Goal: Use online tool/utility

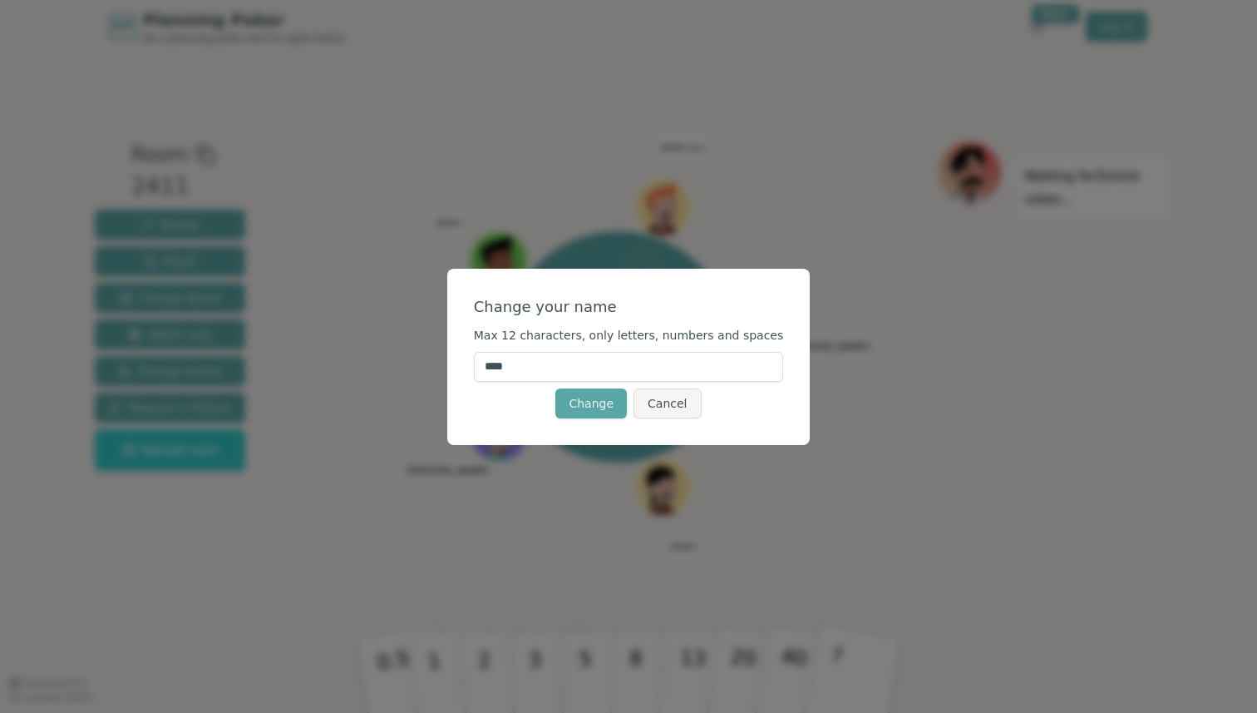
click at [590, 367] on input "****" at bounding box center [629, 367] width 310 height 30
type input "*******"
click at [591, 402] on button "Change" at bounding box center [591, 403] width 72 height 30
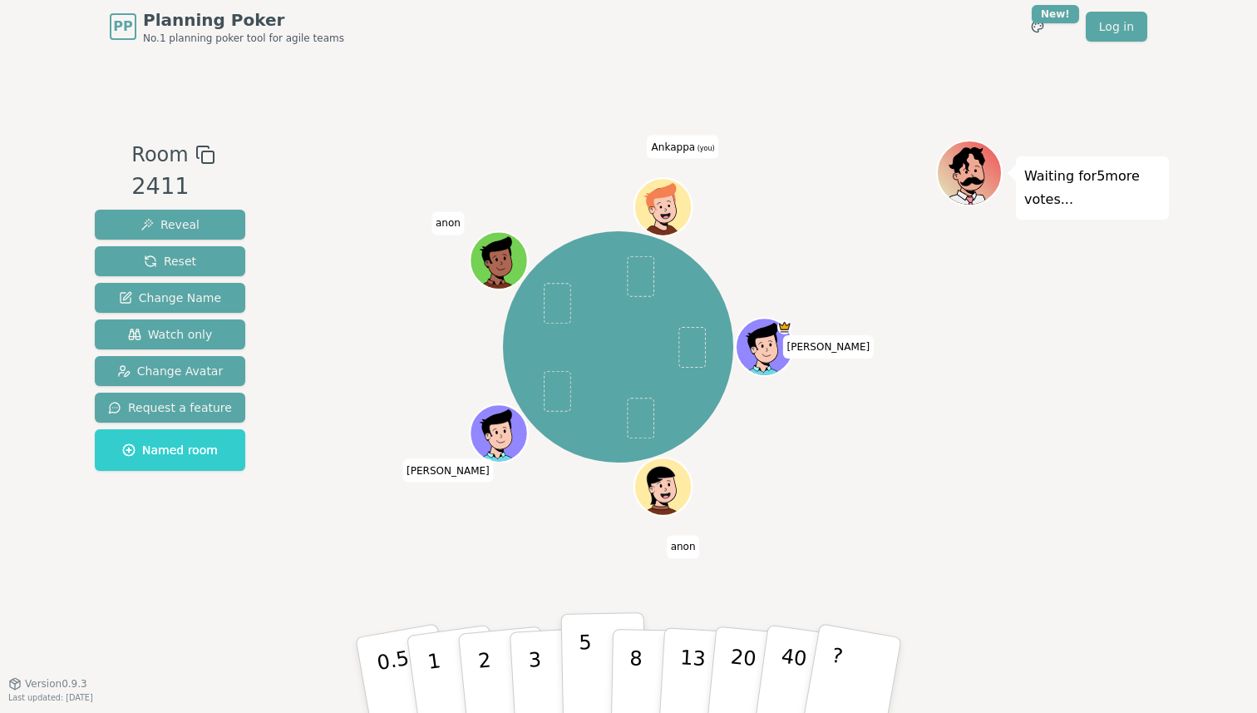
click at [578, 672] on button "5" at bounding box center [604, 675] width 86 height 126
drag, startPoint x: 637, startPoint y: 276, endPoint x: 694, endPoint y: 155, distance: 134.3
click at [694, 231] on div "[PERSON_NAME] anon [PERSON_NAME] anon Ankappa (you)" at bounding box center [618, 346] width 230 height 230
click at [764, 238] on div "[PERSON_NAME] anon [PERSON_NAME] anon Ankappa (you)" at bounding box center [618, 347] width 636 height 355
click at [644, 273] on span at bounding box center [641, 275] width 27 height 41
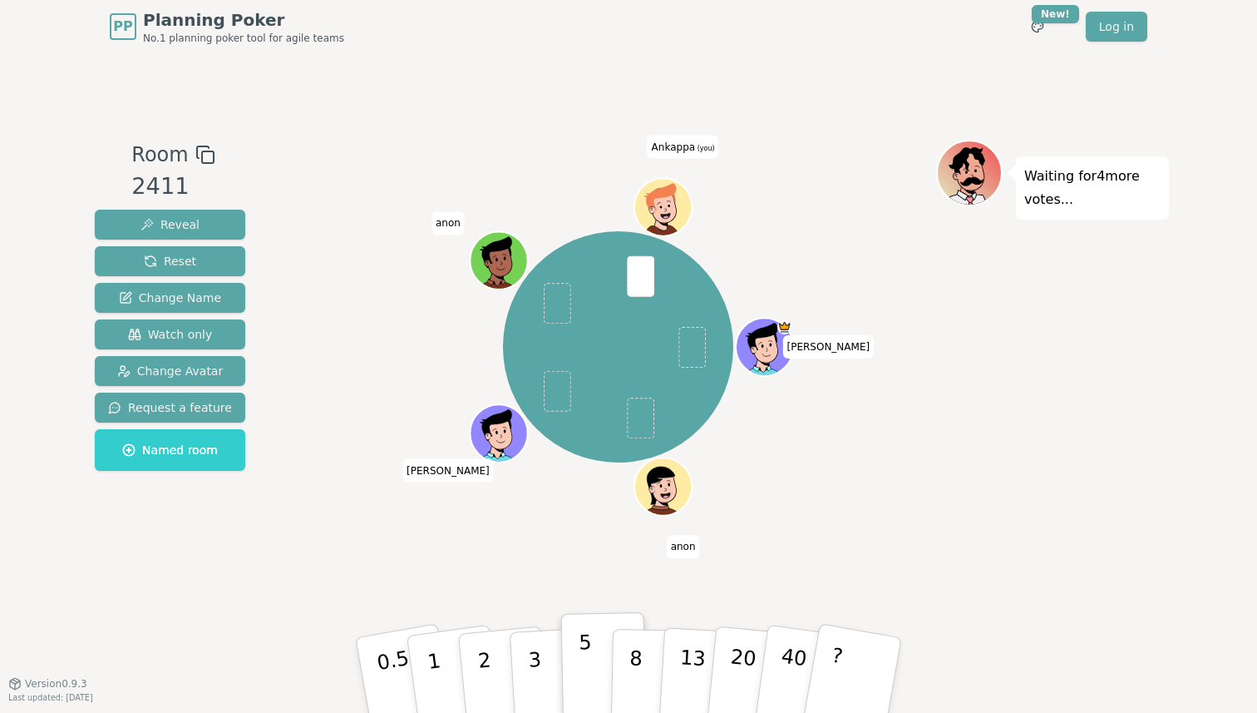
click at [586, 653] on p "5" at bounding box center [586, 675] width 14 height 90
drag, startPoint x: 586, startPoint y: 653, endPoint x: 586, endPoint y: 711, distance: 58.2
click at [586, 709] on p "5" at bounding box center [586, 675] width 14 height 90
click at [677, 145] on span "Ankappa (you)" at bounding box center [684, 147] width 72 height 23
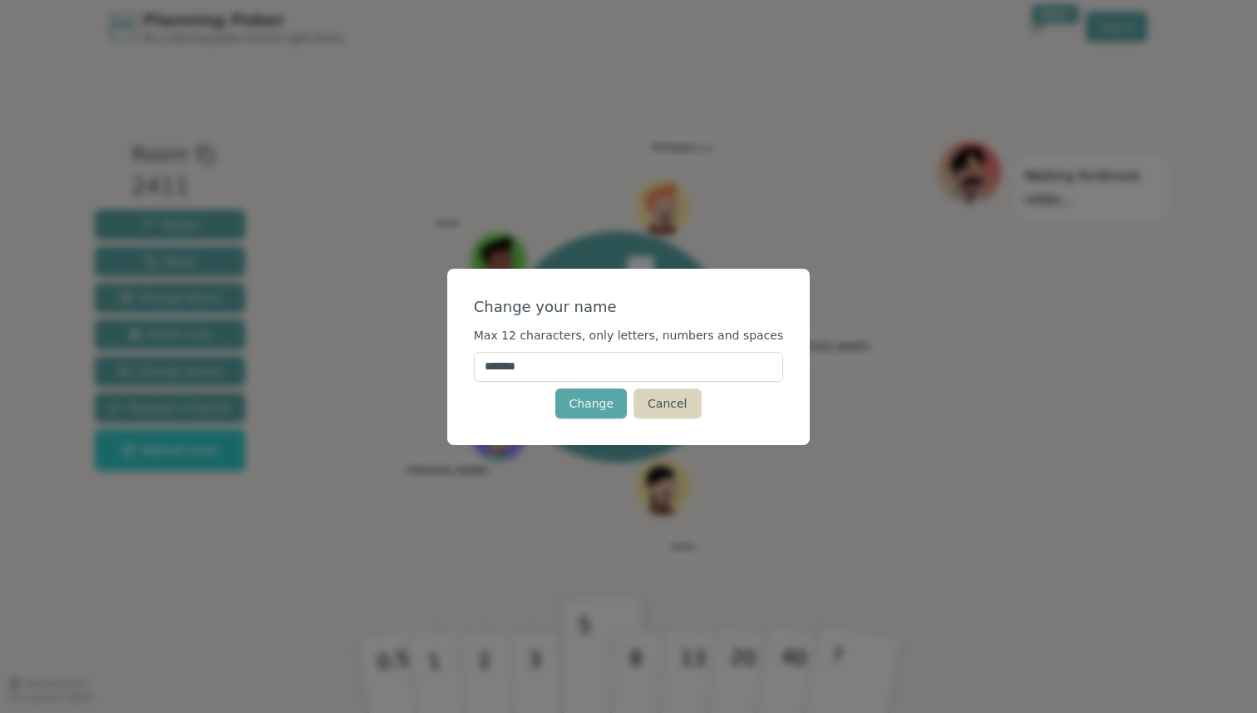
click at [674, 406] on button "Cancel" at bounding box center [667, 403] width 67 height 30
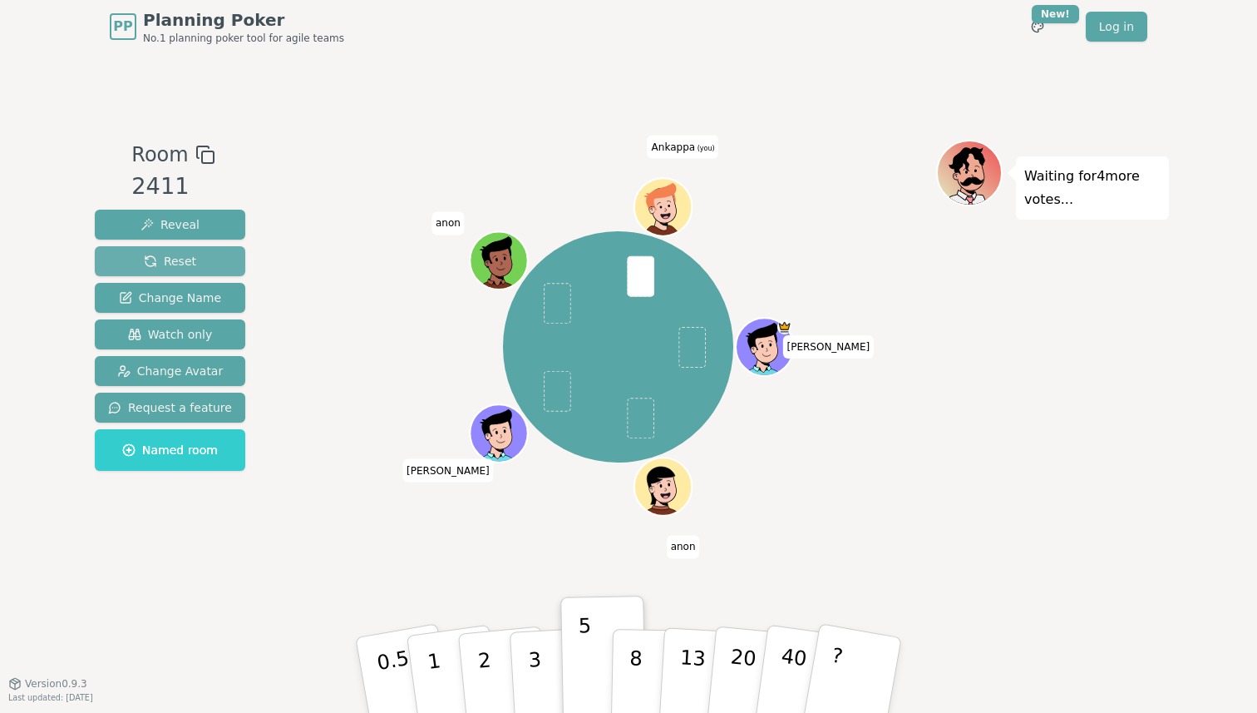
click at [179, 259] on span "Reset" at bounding box center [170, 261] width 52 height 17
click at [200, 157] on icon at bounding box center [205, 155] width 20 height 20
